Goal: Task Accomplishment & Management: Use online tool/utility

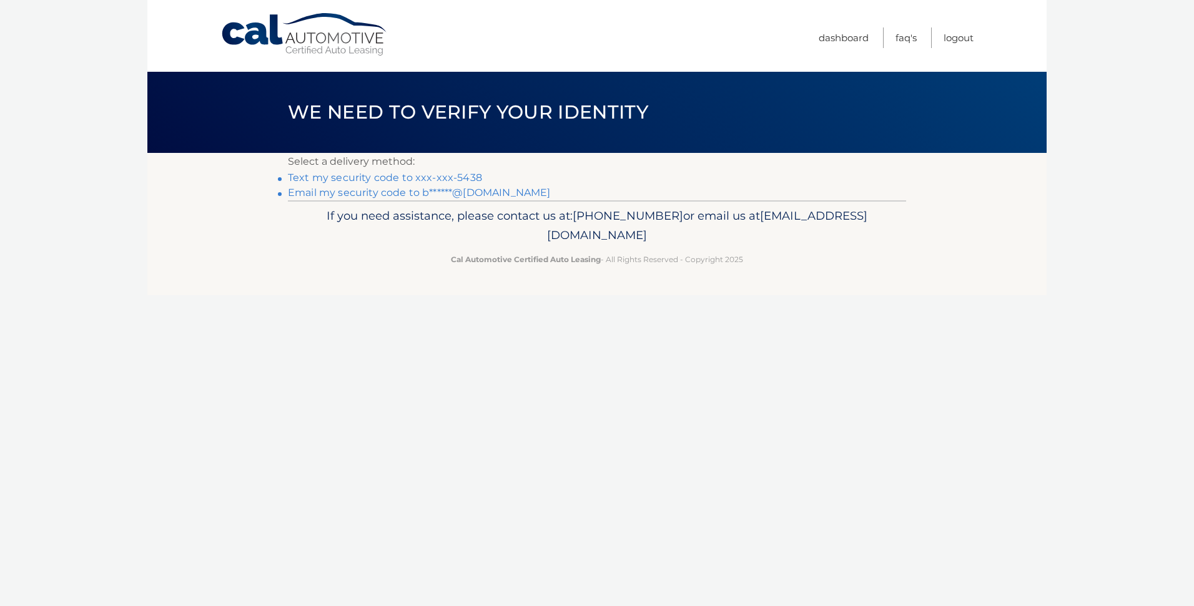
click at [391, 175] on link "Text my security code to xxx-xxx-5438" at bounding box center [385, 178] width 194 height 12
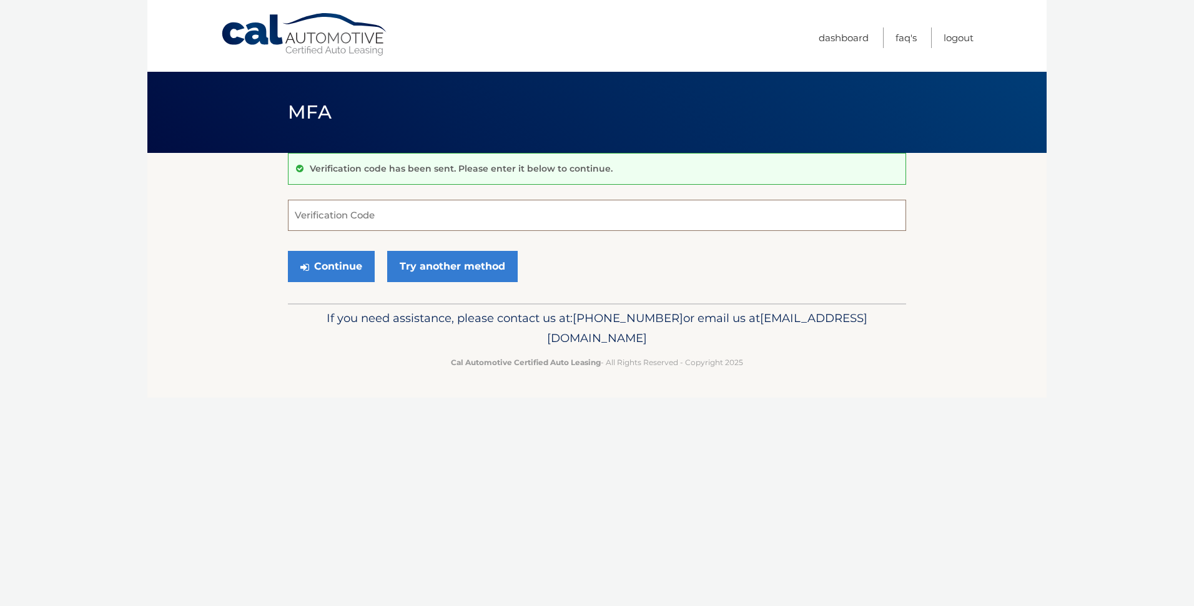
click at [386, 212] on input "Verification Code" at bounding box center [597, 215] width 618 height 31
type input "225467"
click at [352, 257] on button "Continue" at bounding box center [331, 266] width 87 height 31
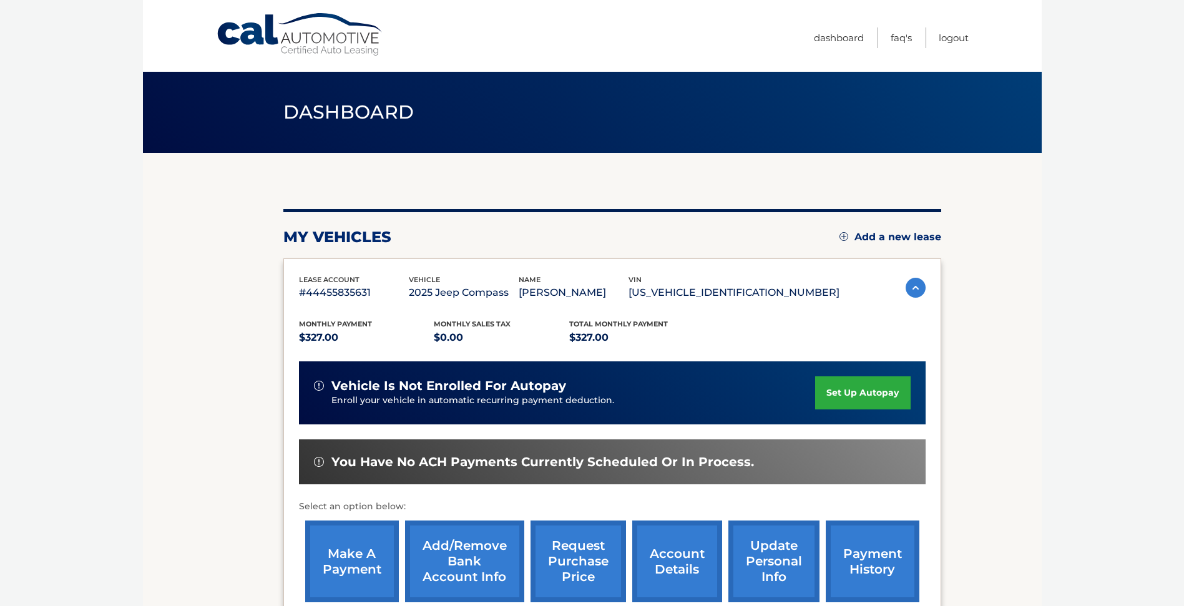
click at [387, 579] on link "make a payment" at bounding box center [352, 562] width 94 height 82
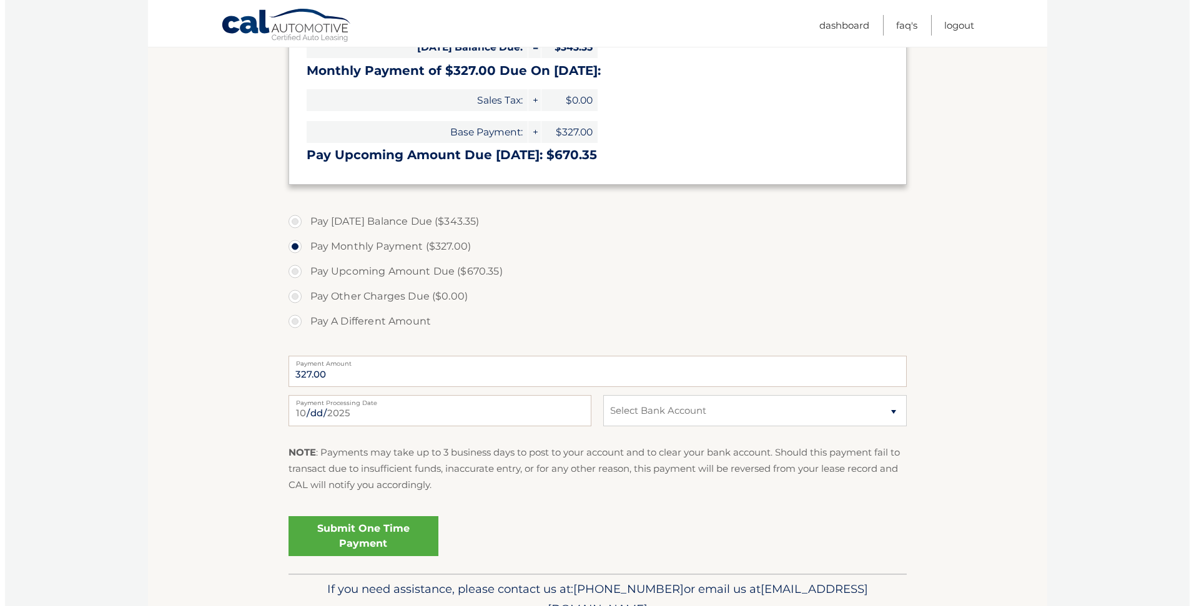
scroll to position [312, 0]
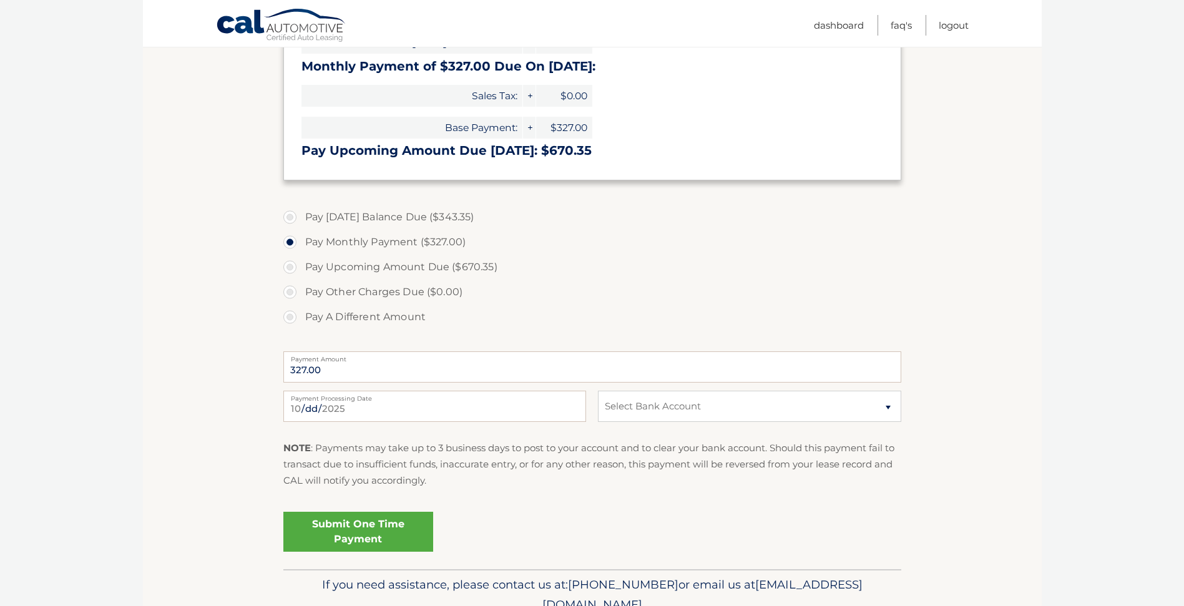
click at [403, 537] on link "Submit One Time Payment" at bounding box center [358, 532] width 150 height 40
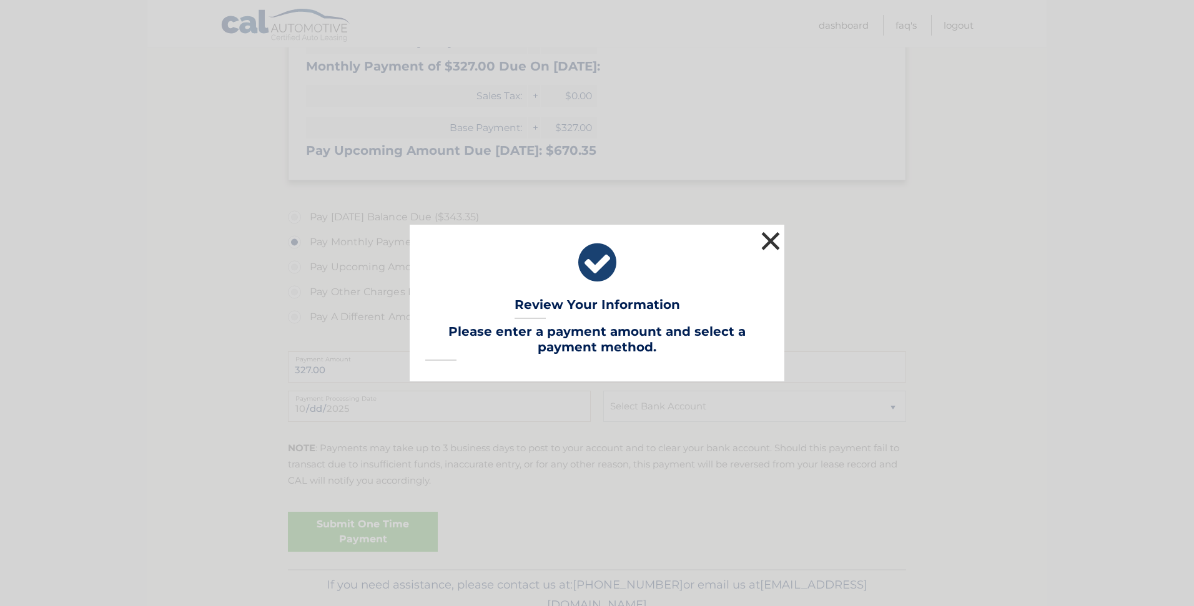
click at [770, 248] on button "×" at bounding box center [770, 240] width 25 height 25
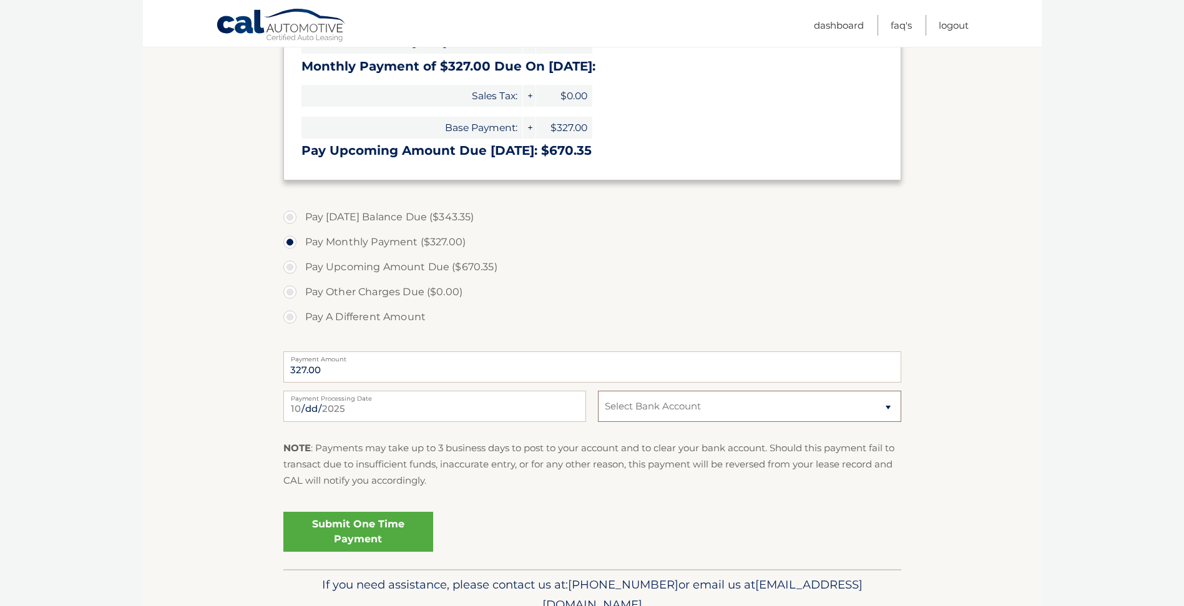
click at [704, 416] on select "Select Bank Account Checking JPMORGAN CHASE BANK, NA *****3965 Checking FOURLEA…" at bounding box center [749, 406] width 303 height 31
select select "ZjI5MzQ3NmItZjNhYy00YTRkLWE1Y2ItYzAyMDRjZmY3YWIz"
click at [598, 391] on select "Select Bank Account Checking JPMORGAN CHASE BANK, NA *****3965 Checking FOURLEA…" at bounding box center [749, 406] width 303 height 31
click at [324, 539] on link "Submit One Time Payment" at bounding box center [358, 532] width 150 height 40
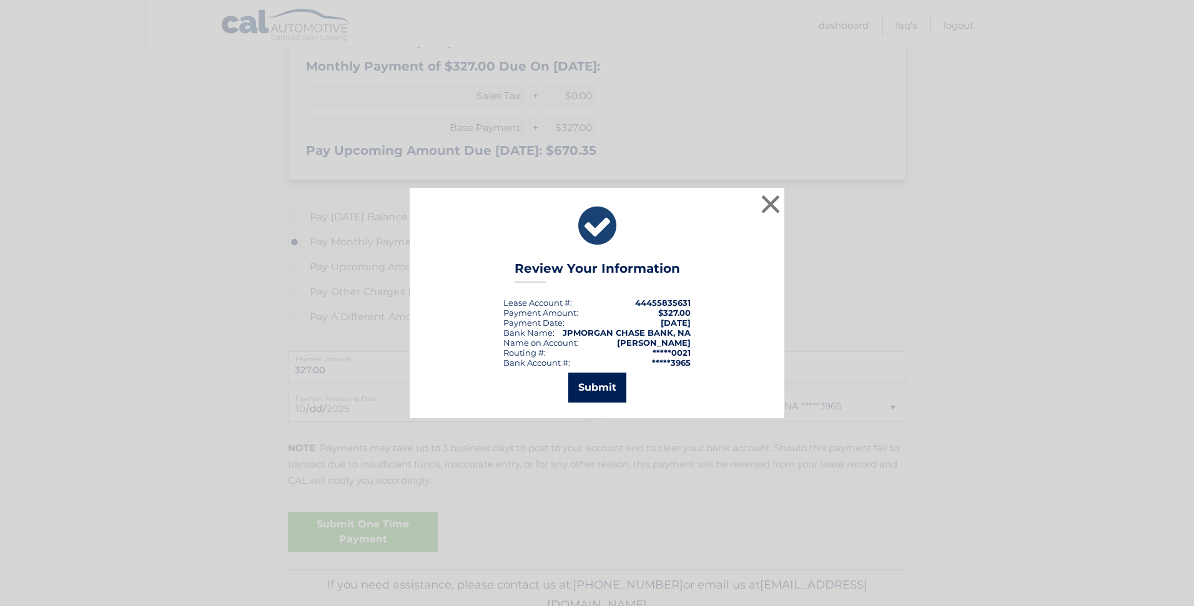
click at [594, 393] on button "Submit" at bounding box center [597, 388] width 58 height 30
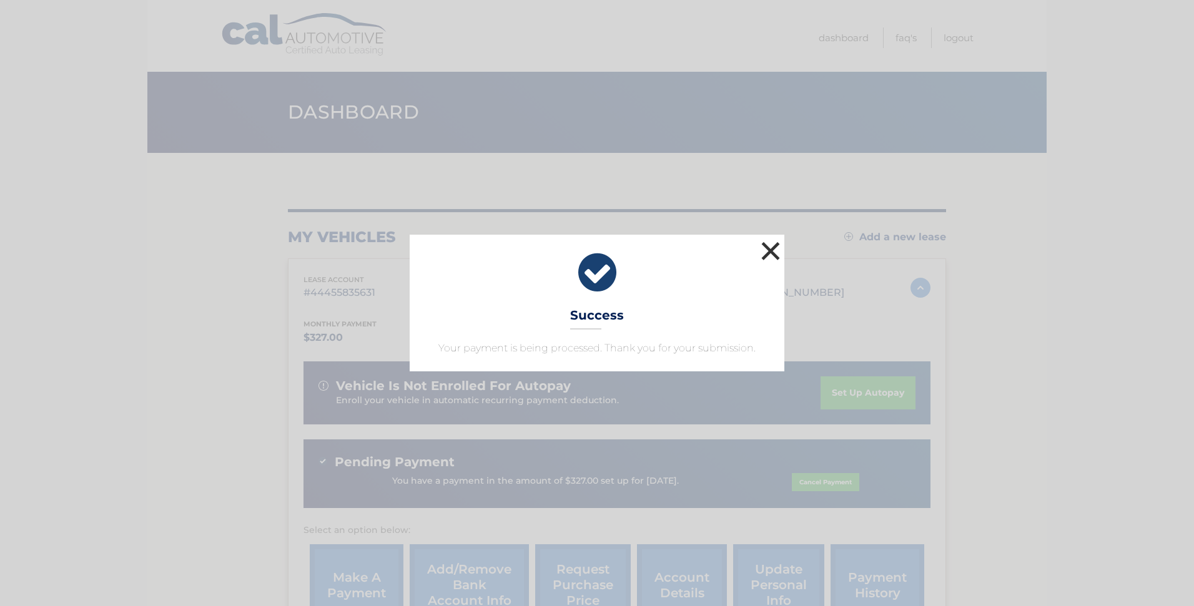
click at [771, 257] on button "×" at bounding box center [770, 250] width 25 height 25
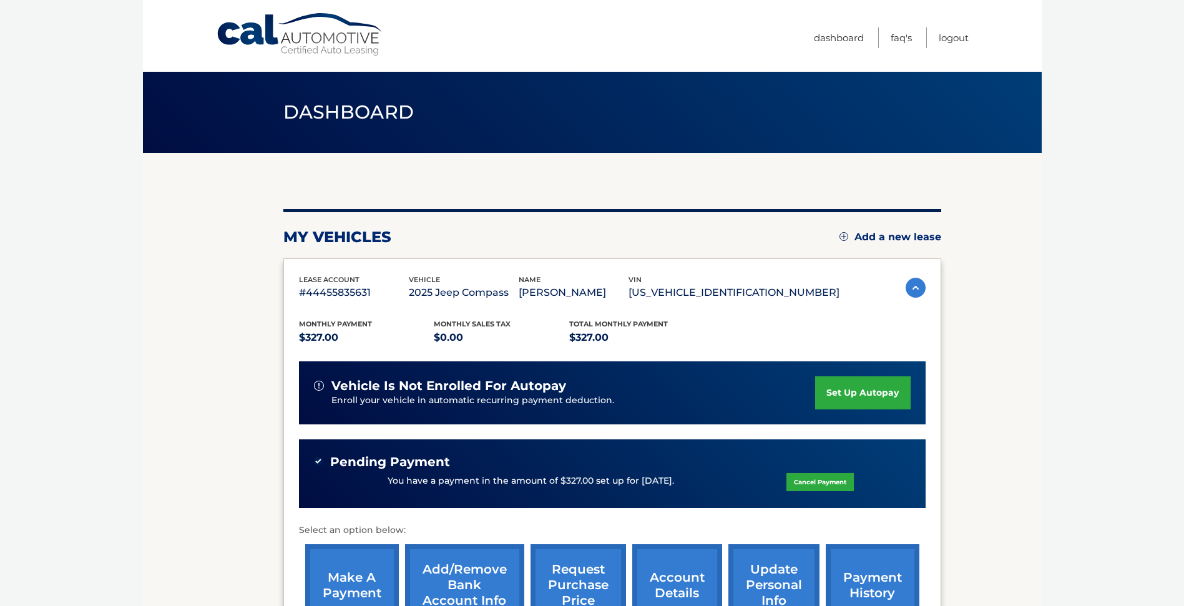
scroll to position [174, 0]
